Goal: Entertainment & Leisure: Consume media (video, audio)

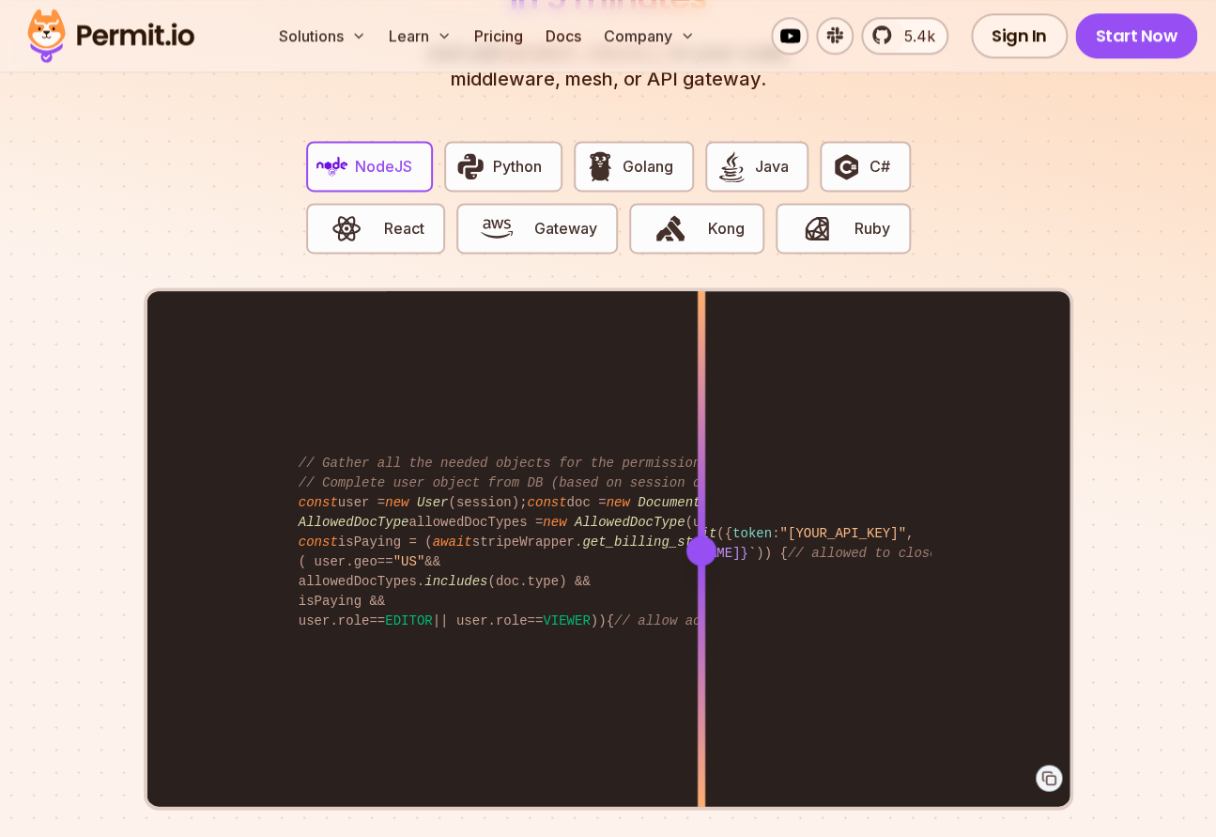
scroll to position [3571, 0]
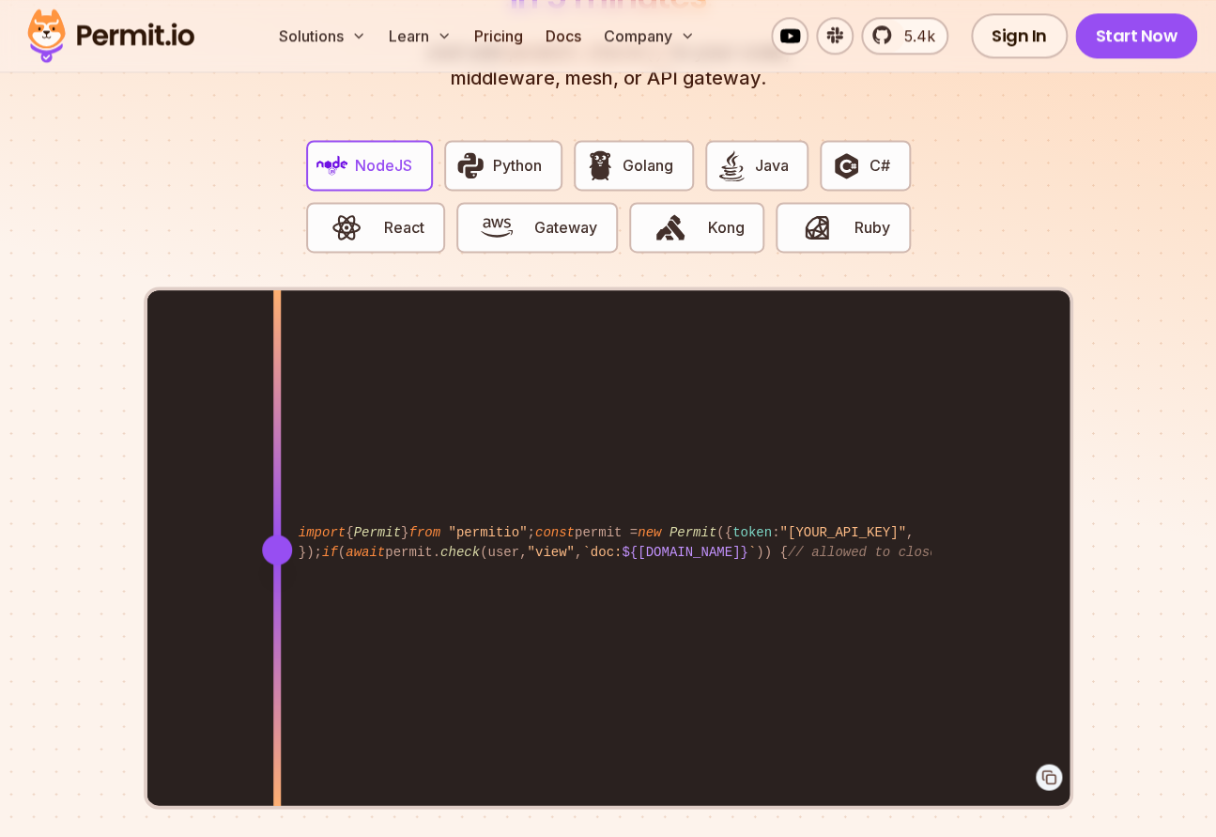
drag, startPoint x: 698, startPoint y: 517, endPoint x: 256, endPoint y: 547, distance: 442.3
click at [273, 547] on div at bounding box center [277, 549] width 8 height 518
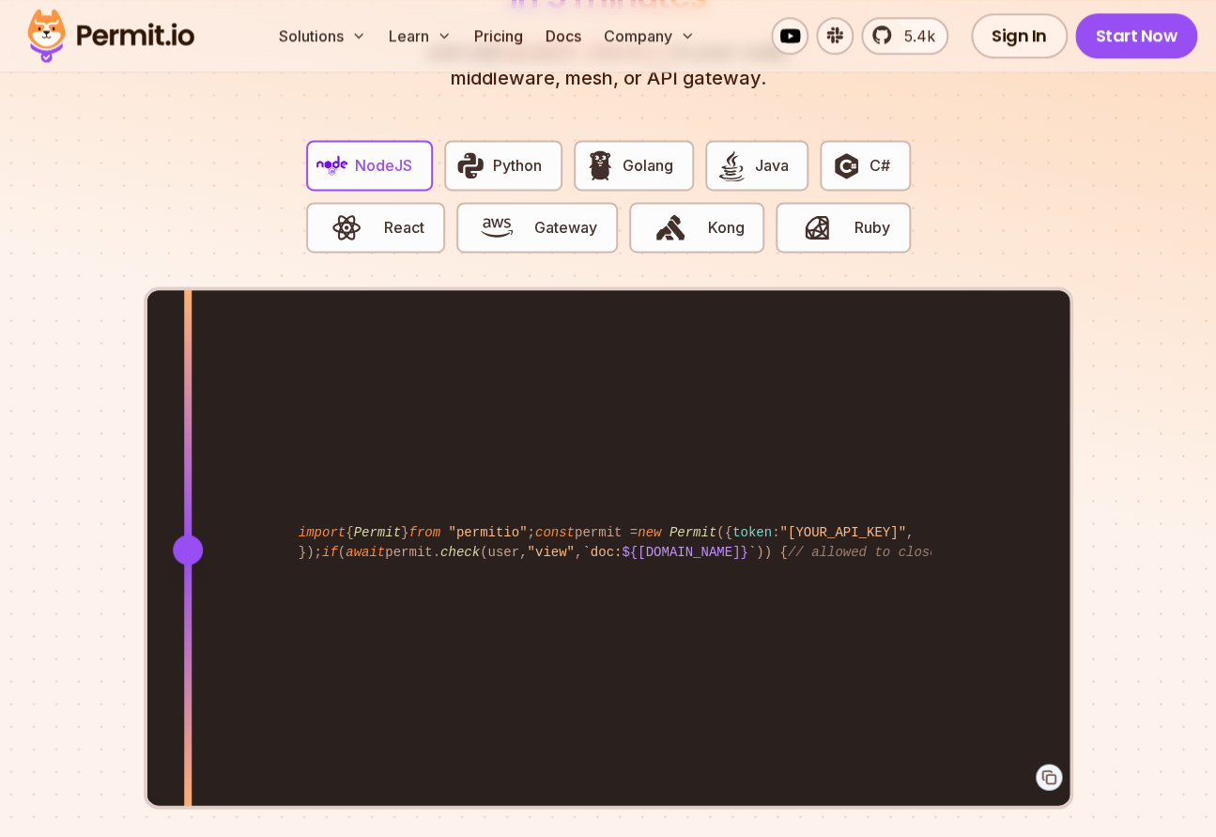
drag, startPoint x: 258, startPoint y: 534, endPoint x: 177, endPoint y: 613, distance: 112.9
click at [184, 613] on div at bounding box center [188, 549] width 8 height 518
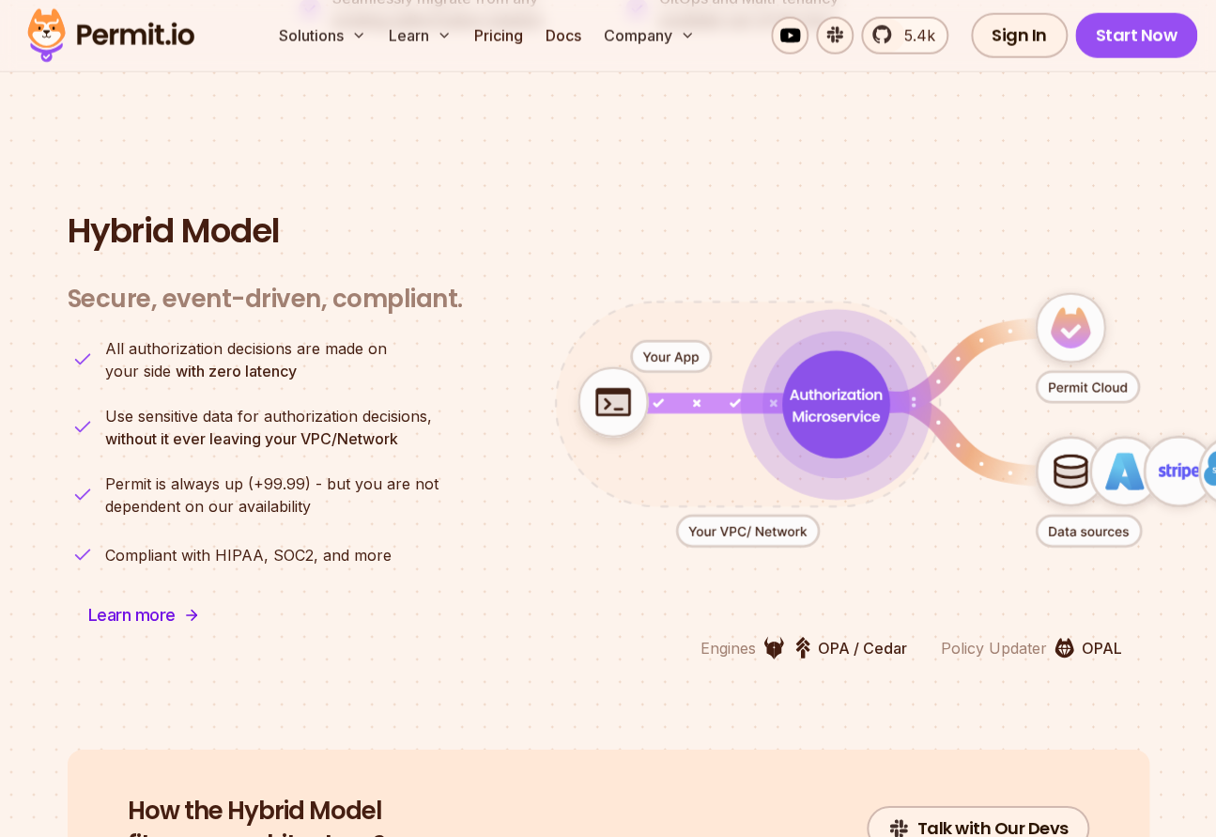
scroll to position [4428, 0]
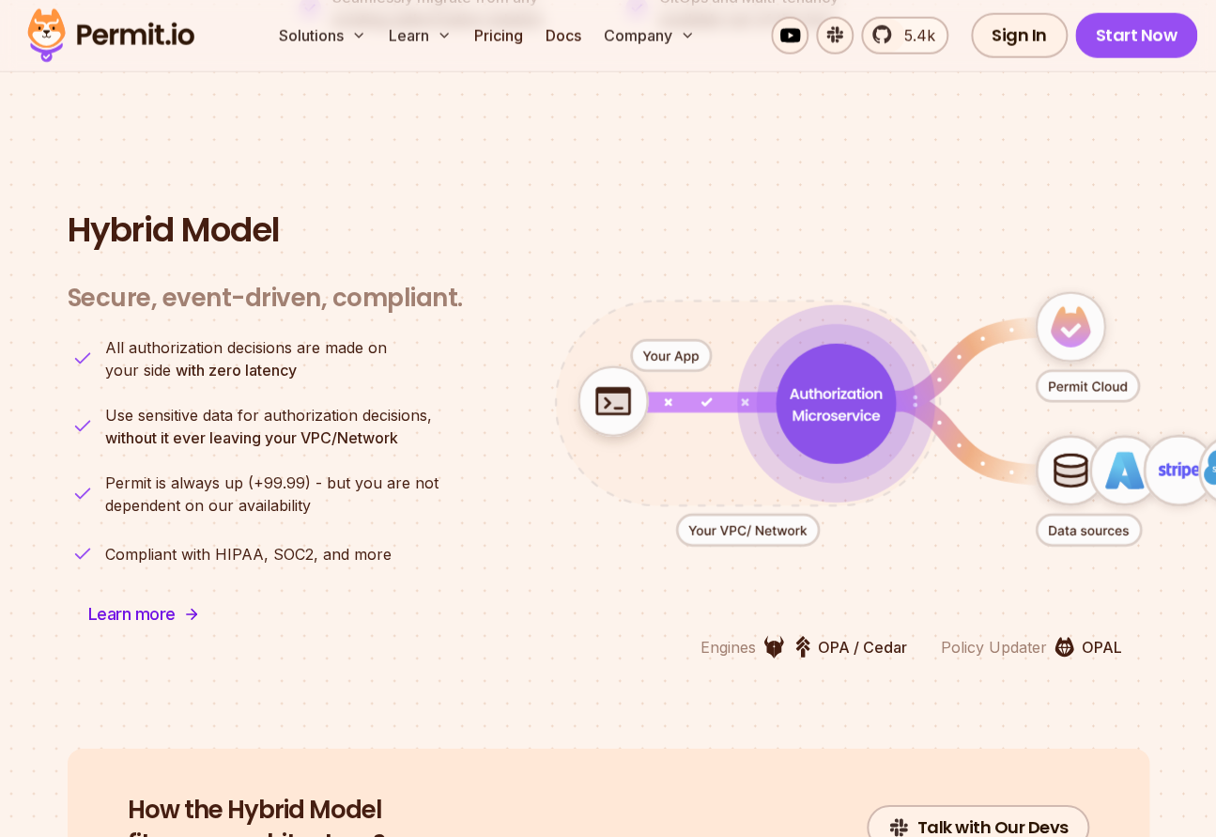
click at [831, 238] on icon "animation" at bounding box center [912, 419] width 830 height 363
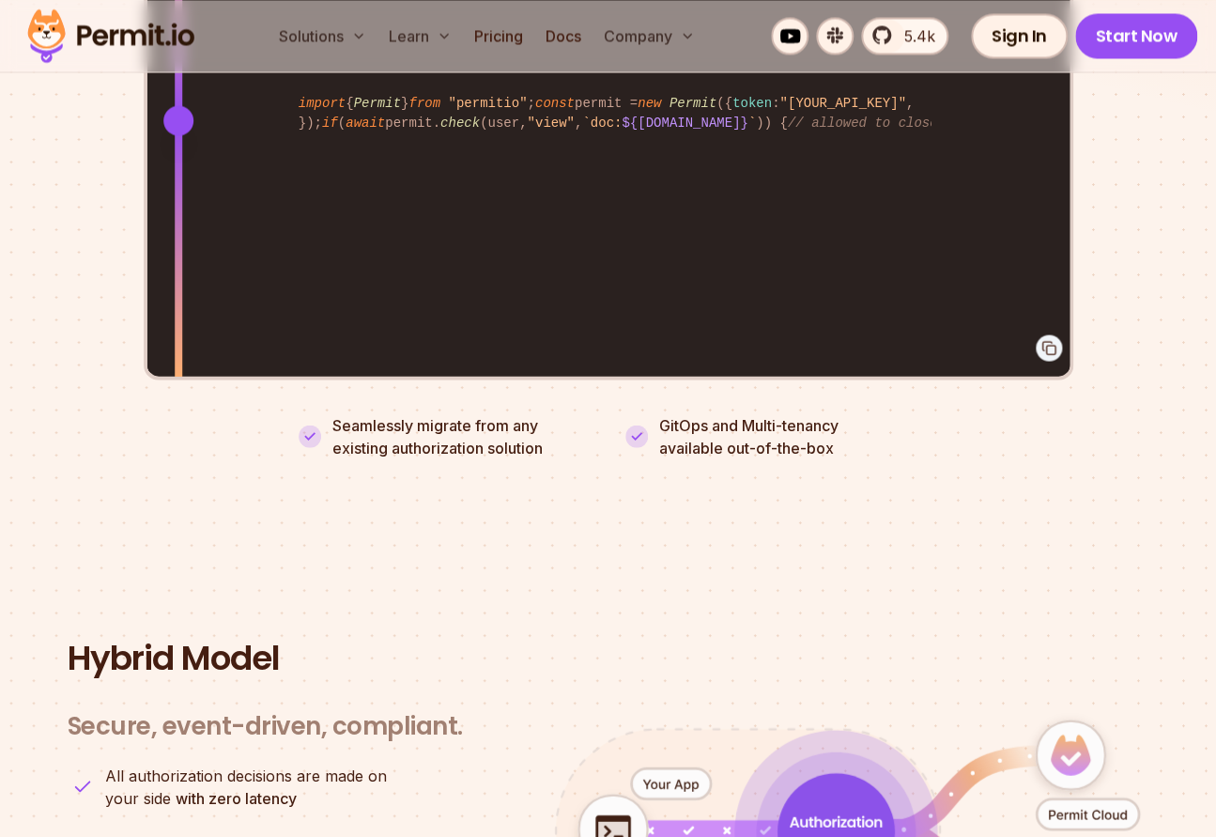
scroll to position [3901, 0]
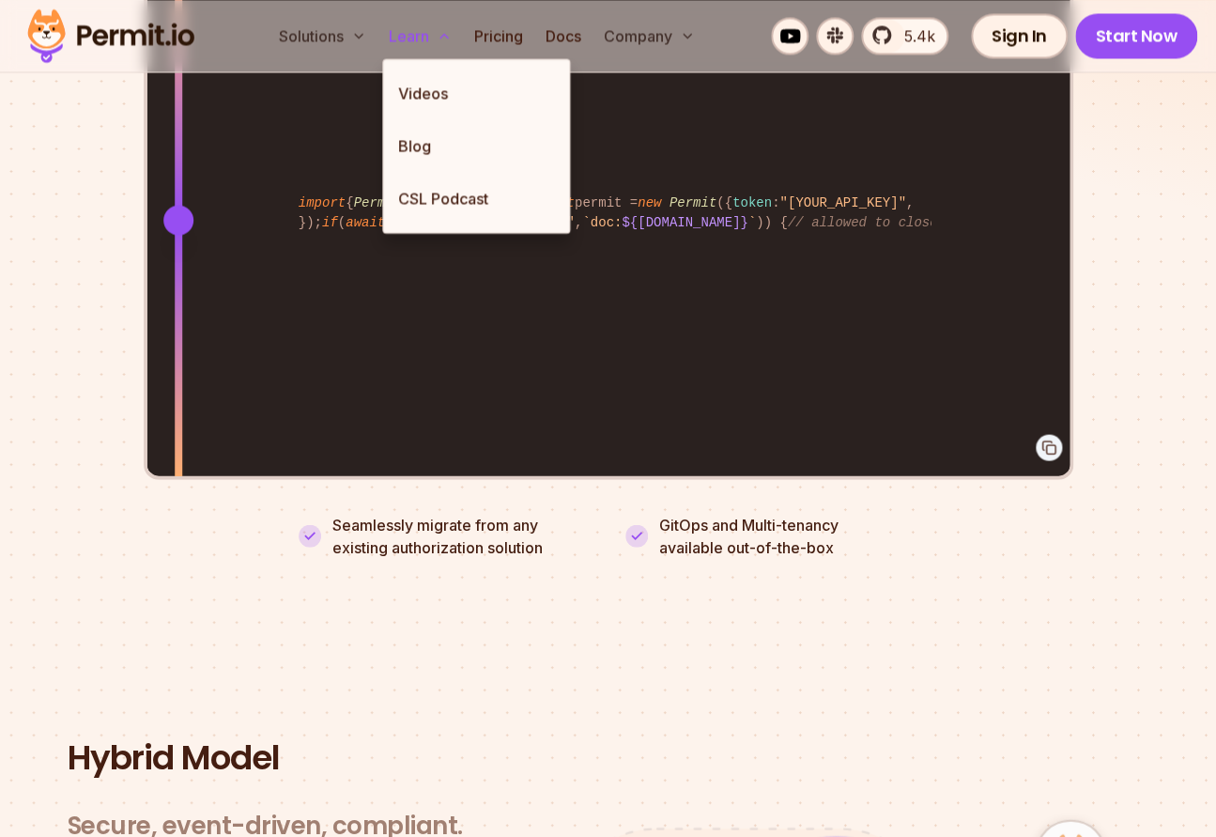
click at [419, 43] on button "Learn" at bounding box center [420, 36] width 78 height 38
click at [421, 86] on link "Videos" at bounding box center [476, 93] width 186 height 53
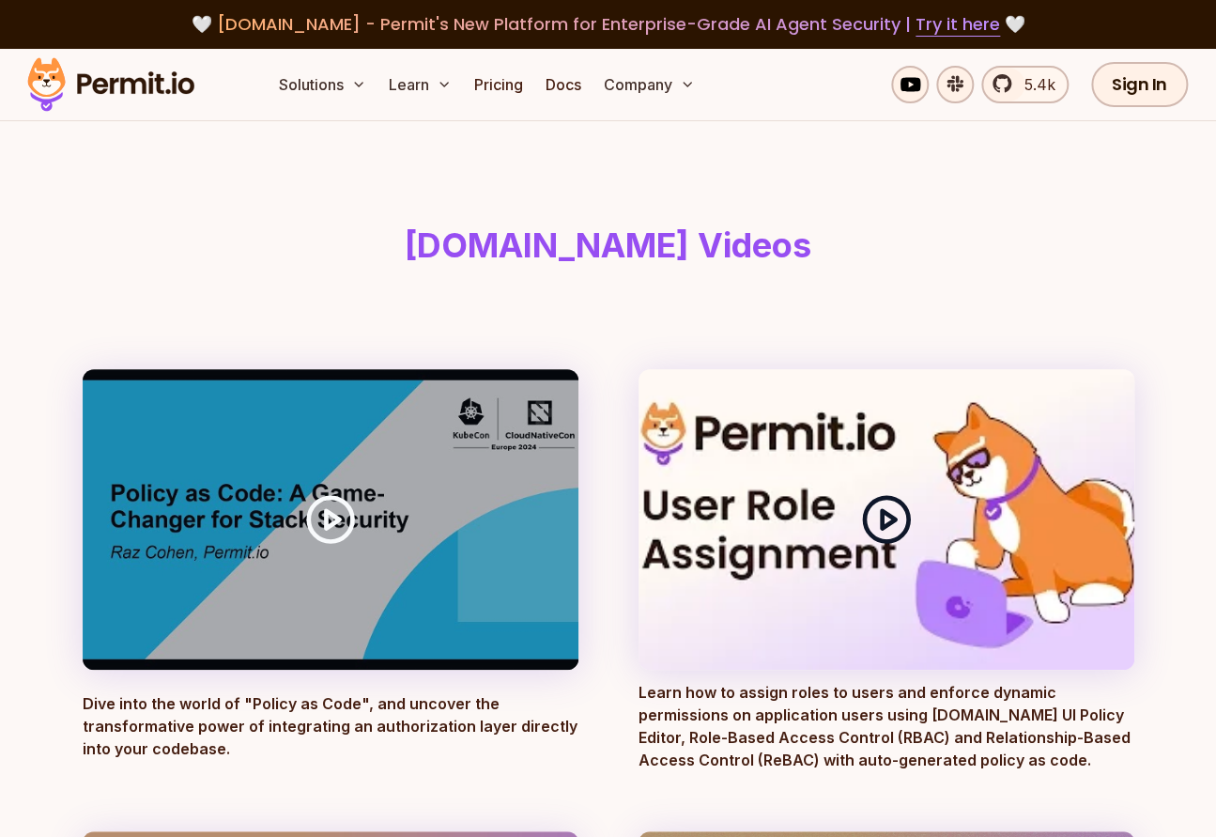
click at [849, 485] on div at bounding box center [887, 519] width 496 height 301
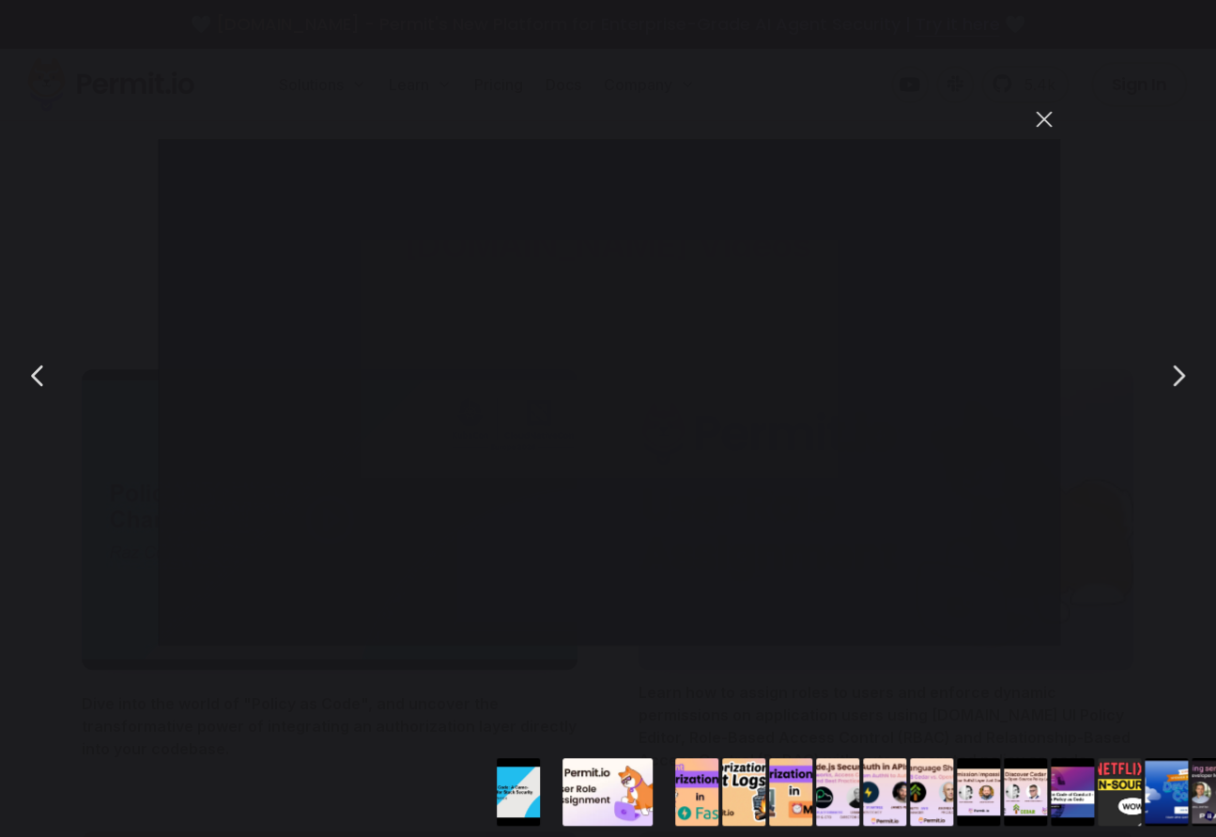
click at [1056, 115] on button "You can close this modal content with the ESC key" at bounding box center [1043, 119] width 32 height 32
